Goal: Transaction & Acquisition: Purchase product/service

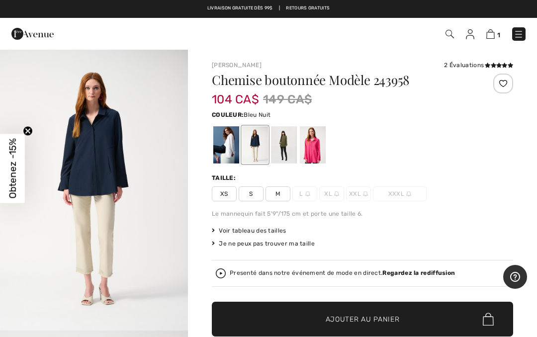
click at [489, 37] on img at bounding box center [490, 33] width 8 height 9
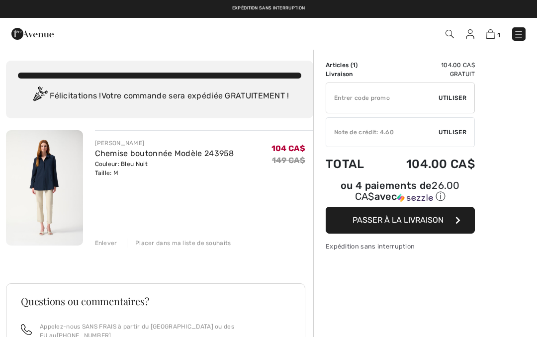
click at [456, 131] on span "Utiliser" at bounding box center [452, 132] width 28 height 9
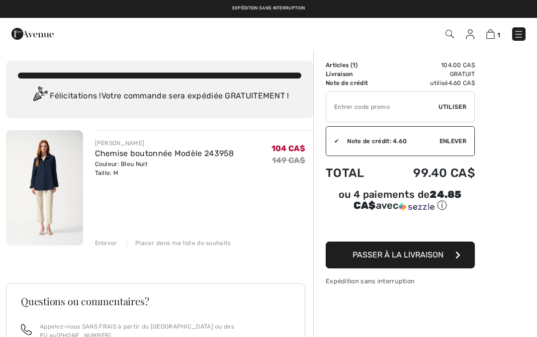
click at [448, 260] on button "Passer à la livraison" at bounding box center [400, 255] width 149 height 27
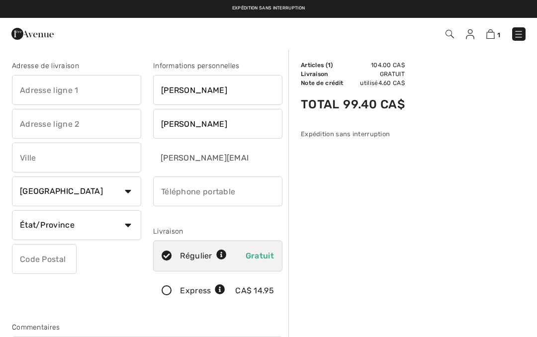
click at [88, 86] on input "text" at bounding box center [76, 90] width 129 height 30
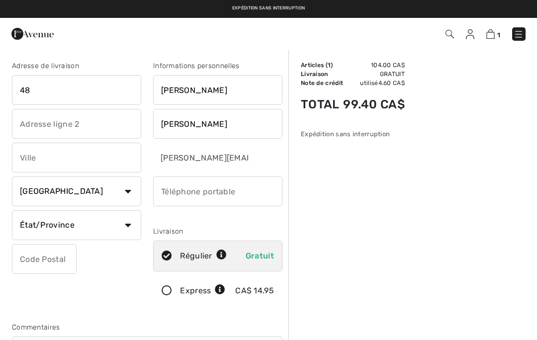
type input "48"
